Goal: Transaction & Acquisition: Purchase product/service

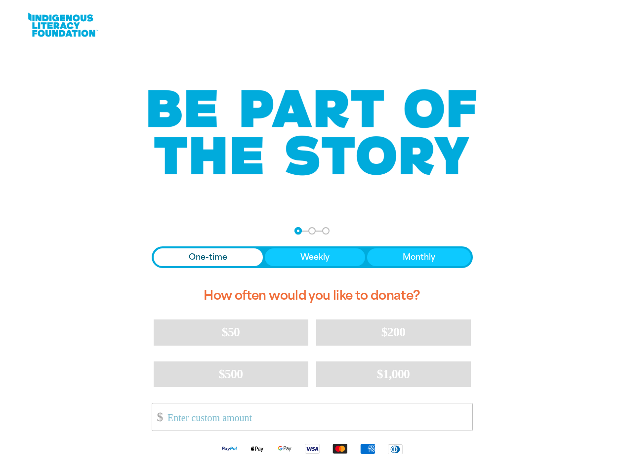
click at [312, 237] on div "arrow_back Back Step 1 Step 2 Step 3 One-time Weekly Monthly How often would yo…" at bounding box center [312, 345] width 346 height 260
click at [165, 231] on div "arrow_back Back Step 1 Step 2 Step 3" at bounding box center [312, 230] width 321 height 7
click at [298, 231] on div "Navigate to step 1 of 3 to enter your donation amount" at bounding box center [298, 231] width 2 height 2
click at [208, 257] on span "One-time" at bounding box center [208, 257] width 39 height 12
click at [314, 257] on span "Weekly" at bounding box center [314, 257] width 29 height 12
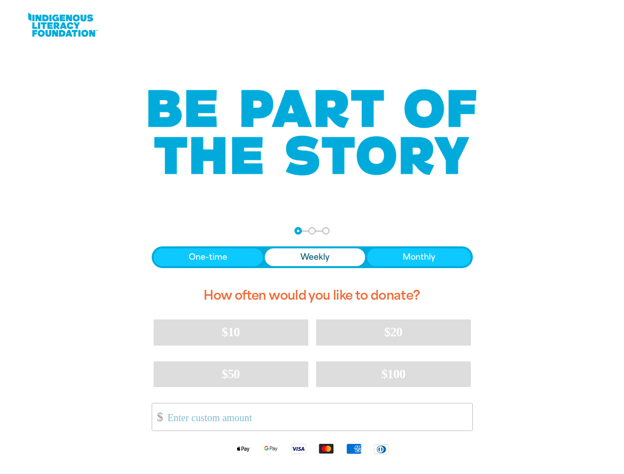
click at [418, 257] on span "Monthly" at bounding box center [419, 257] width 33 height 12
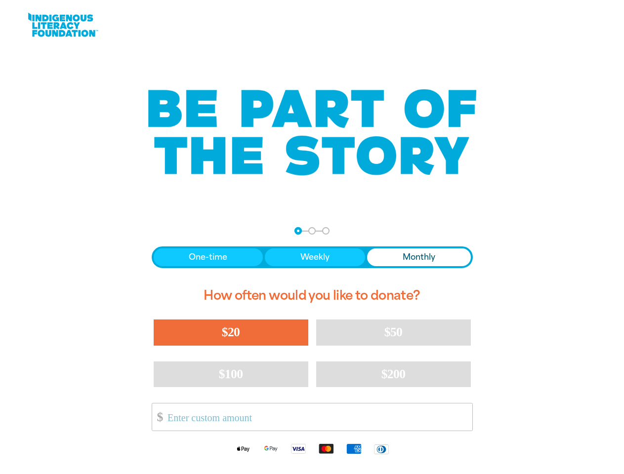
click at [231, 332] on span "$20" at bounding box center [231, 332] width 18 height 14
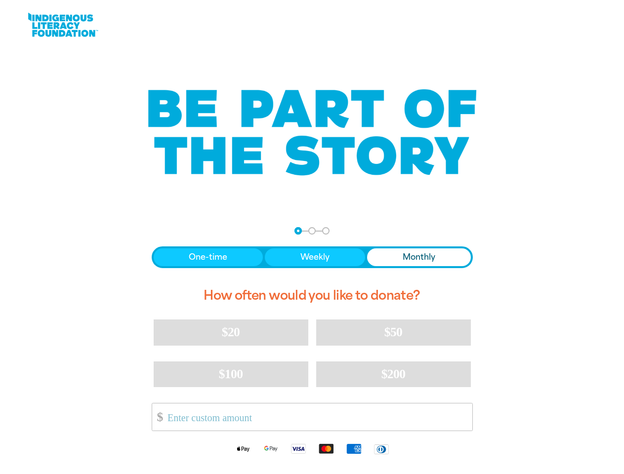
click at [393, 332] on span "$50" at bounding box center [393, 332] width 18 height 14
